Goal: Transaction & Acquisition: Subscribe to service/newsletter

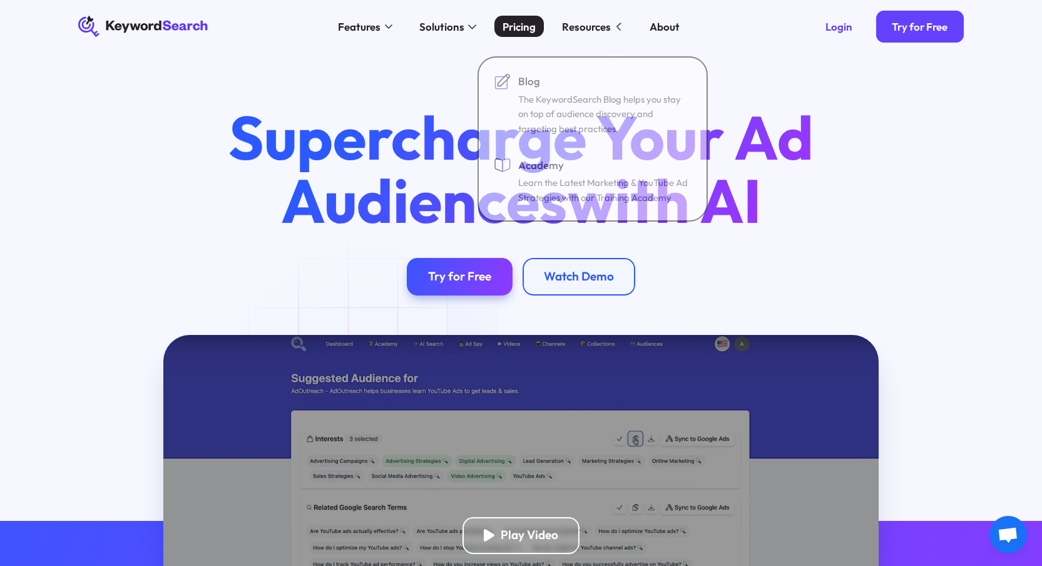
click at [543, 30] on link "Pricing" at bounding box center [518, 26] width 49 height 21
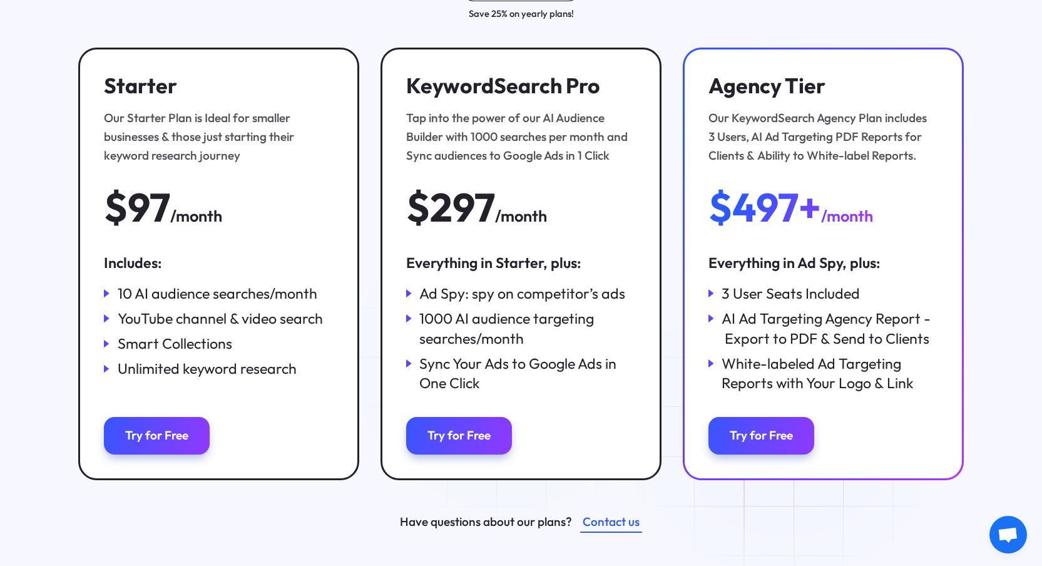
scroll to position [202, 0]
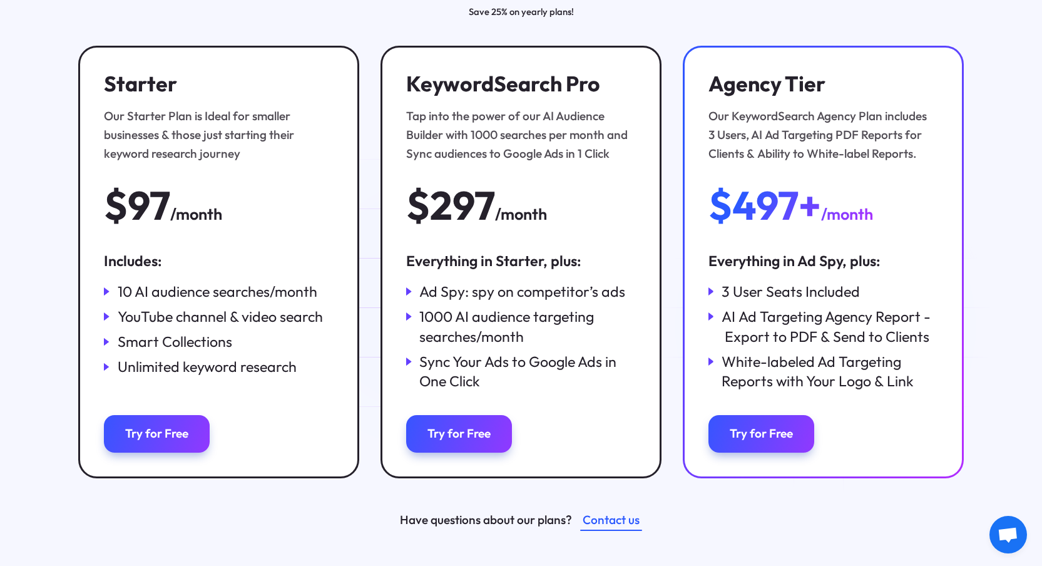
click at [434, 297] on div "Ad Spy: spy on competitor’s ads" at bounding box center [522, 292] width 206 height 20
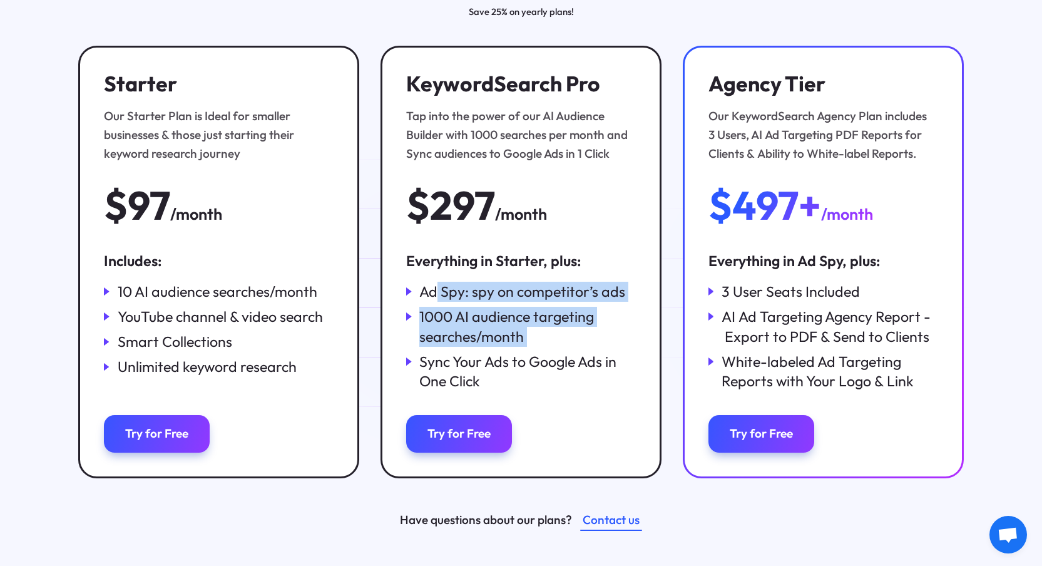
drag, startPoint x: 434, startPoint y: 297, endPoint x: 560, endPoint y: 381, distance: 150.7
click at [558, 377] on div "Ad Spy: spy on competitor’s ads 1000 AI audience targeting searches/month Sync …" at bounding box center [521, 337] width 230 height 110
click at [560, 381] on div "Sync Your Ads to Google Ads in One Click" at bounding box center [527, 371] width 216 height 39
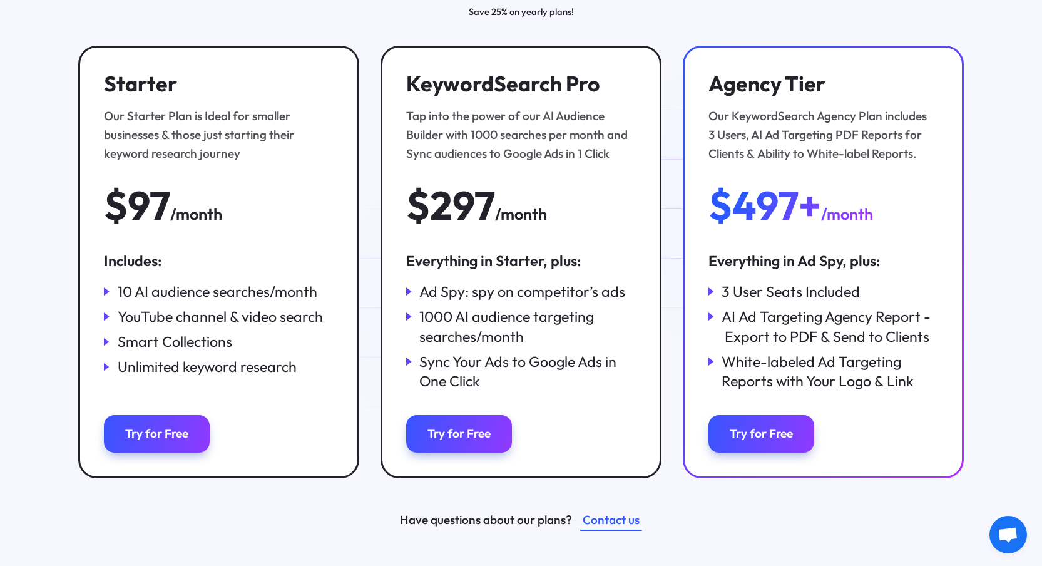
click at [489, 306] on div "Ad Spy: spy on competitor’s ads 1000 AI audience targeting searches/month Sync …" at bounding box center [521, 337] width 230 height 110
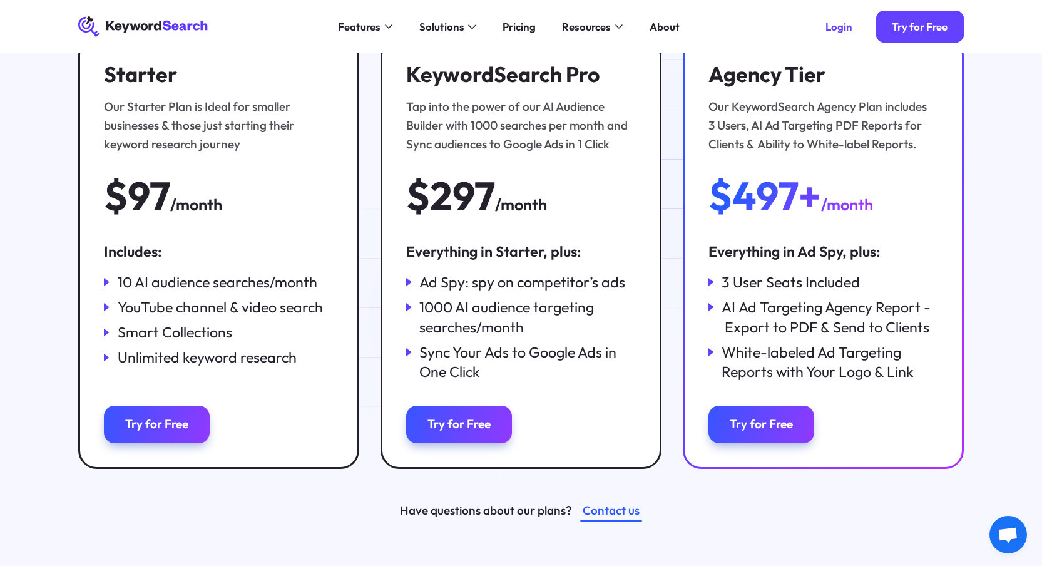
scroll to position [0, 0]
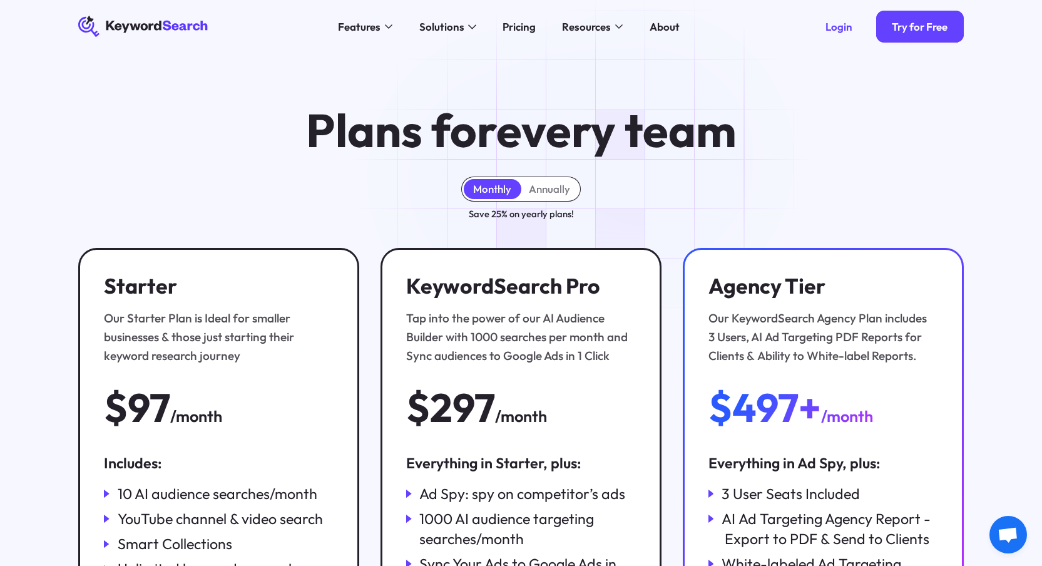
click at [526, 180] on div "Monthly Annually" at bounding box center [521, 189] width 115 height 20
click at [552, 185] on div "Annually" at bounding box center [549, 188] width 41 height 13
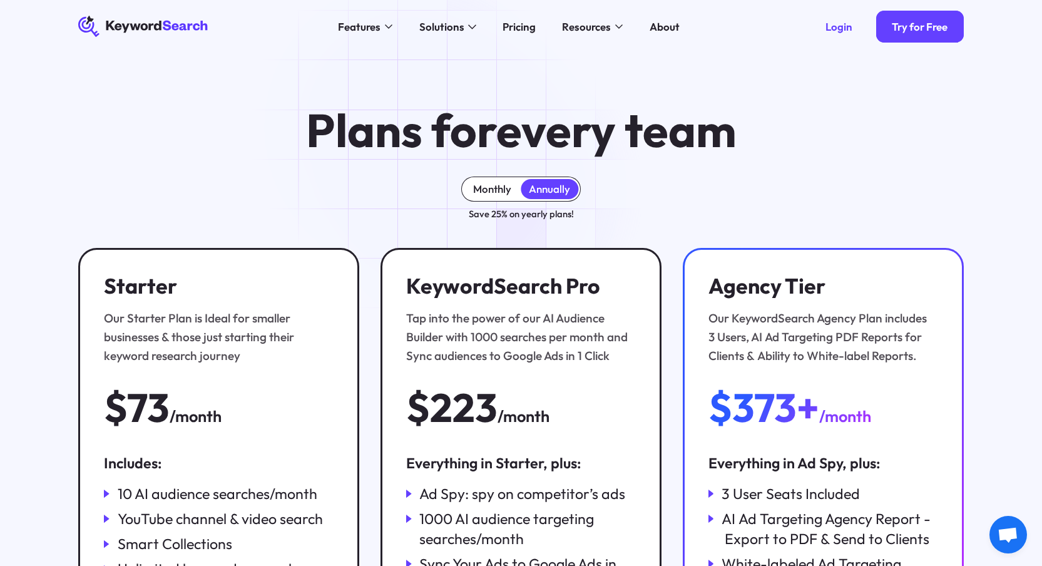
click at [481, 191] on div "Monthly" at bounding box center [492, 188] width 38 height 13
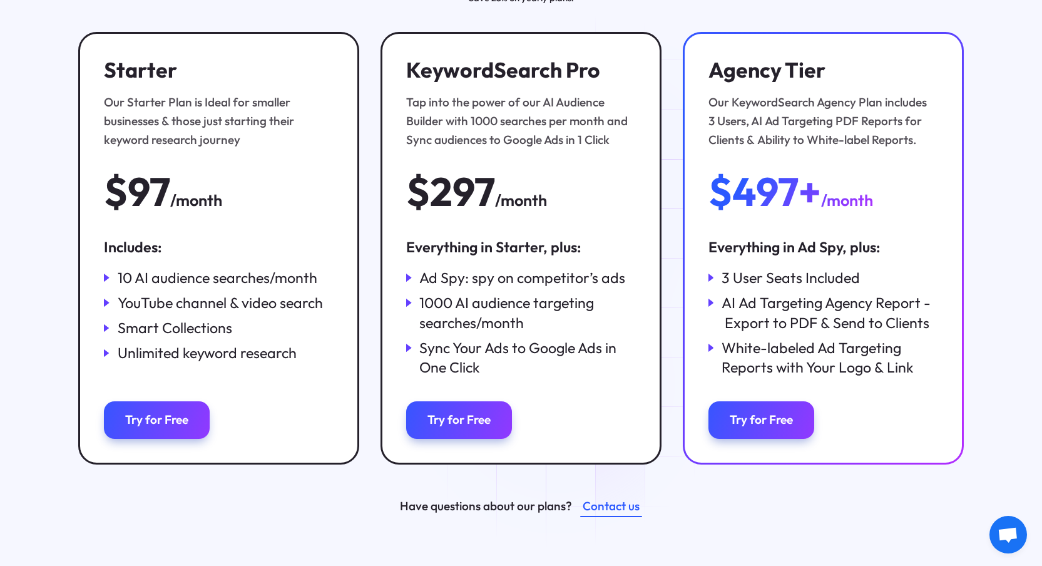
scroll to position [217, 0]
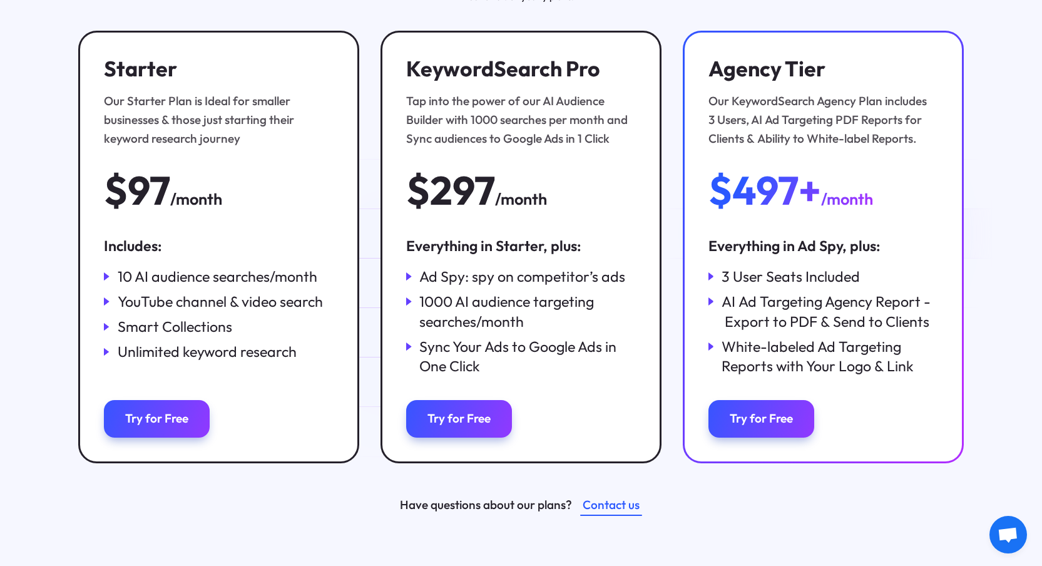
click at [414, 303] on div "1000 AI audience targeting searches/month" at bounding box center [521, 311] width 230 height 39
drag, startPoint x: 414, startPoint y: 303, endPoint x: 570, endPoint y: 339, distance: 159.4
click at [568, 338] on div "Ad Spy: spy on competitor’s ads 1000 AI audience targeting searches/month Sync …" at bounding box center [521, 322] width 230 height 110
click at [570, 339] on div "Sync Your Ads to Google Ads in One Click" at bounding box center [527, 356] width 216 height 39
click at [492, 292] on div "Ad Spy: spy on competitor’s ads 1000 AI audience targeting searches/month Sync …" at bounding box center [521, 322] width 230 height 110
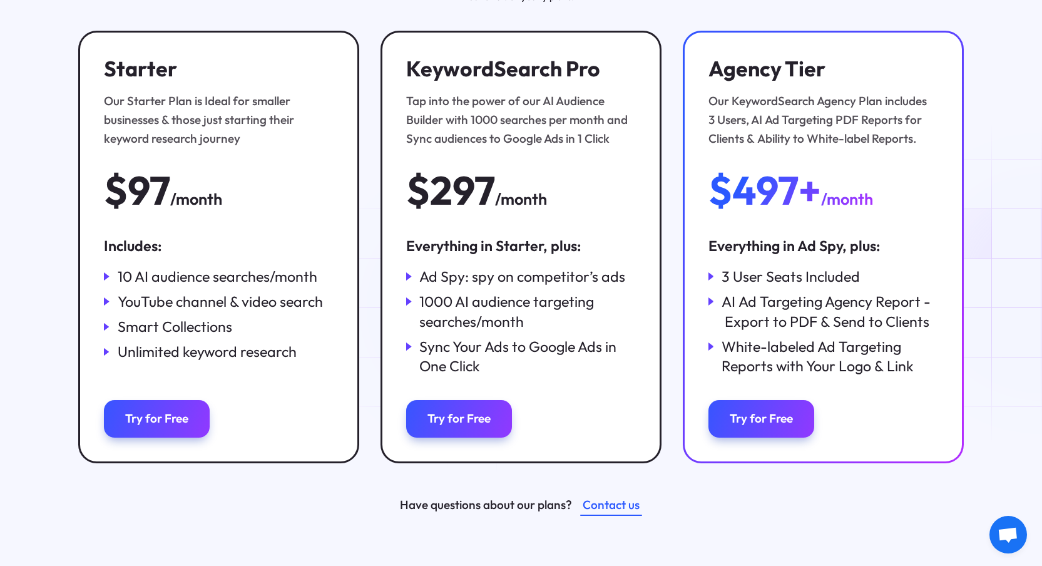
click at [474, 287] on div "Ad Spy: spy on competitor’s ads" at bounding box center [522, 277] width 206 height 20
click at [470, 287] on div "Ad Spy: spy on competitor’s ads" at bounding box center [522, 277] width 206 height 20
click at [491, 302] on div "1000 AI audience targeting searches/month" at bounding box center [527, 311] width 216 height 39
click at [503, 268] on div "Ad Spy: spy on competitor’s ads" at bounding box center [522, 277] width 206 height 20
click at [483, 252] on div "Everything in Starter, plus:" at bounding box center [521, 246] width 230 height 20
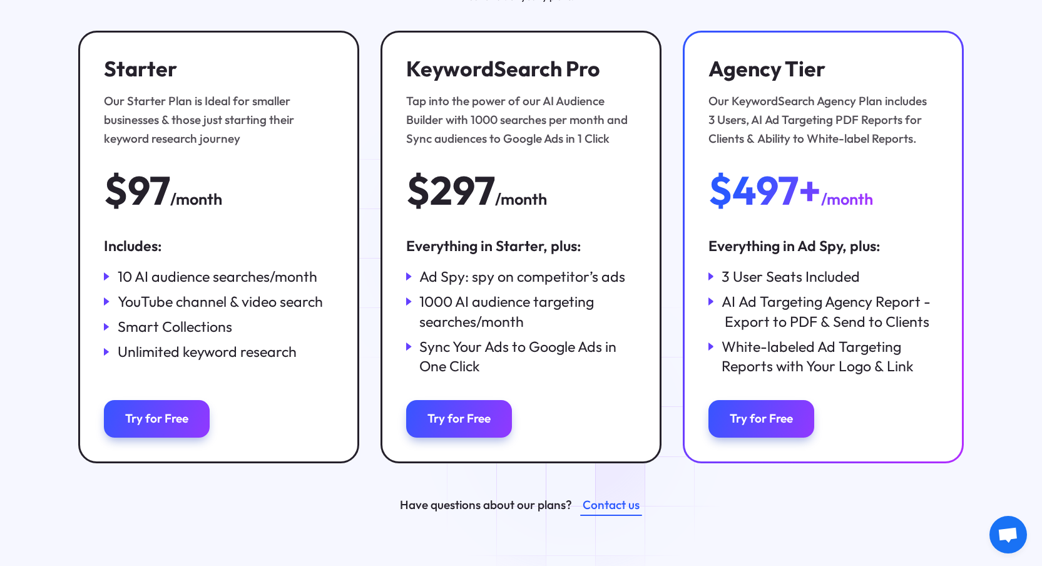
click at [484, 233] on div "KeywordSearch Pro Tap into the power of our AI Audience Builder with 1000 searc…" at bounding box center [521, 247] width 281 height 432
click at [484, 171] on div "$297" at bounding box center [450, 190] width 89 height 42
click at [476, 151] on div "KeywordSearch Pro Tap into the power of our AI Audience Builder with 1000 searc…" at bounding box center [521, 134] width 230 height 156
